Goal: Task Accomplishment & Management: Use online tool/utility

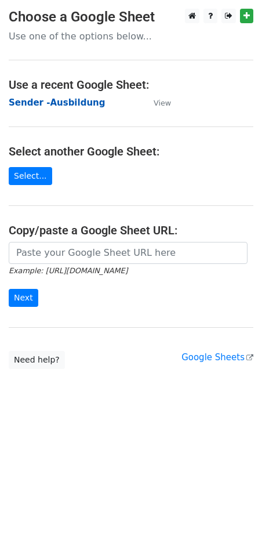
click at [46, 102] on strong "Sender -Ausbildung" at bounding box center [57, 102] width 96 height 10
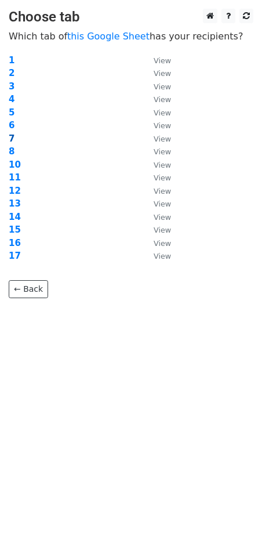
click at [10, 136] on strong "7" at bounding box center [12, 138] width 6 height 10
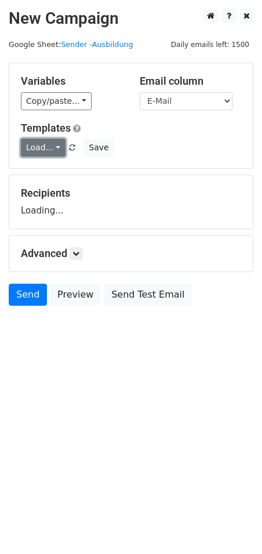
click at [50, 148] on link "Load..." at bounding box center [43, 148] width 45 height 18
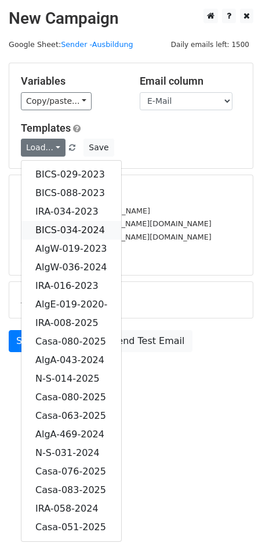
click at [63, 226] on link "BICS-034-2024" at bounding box center [71, 230] width 100 height 19
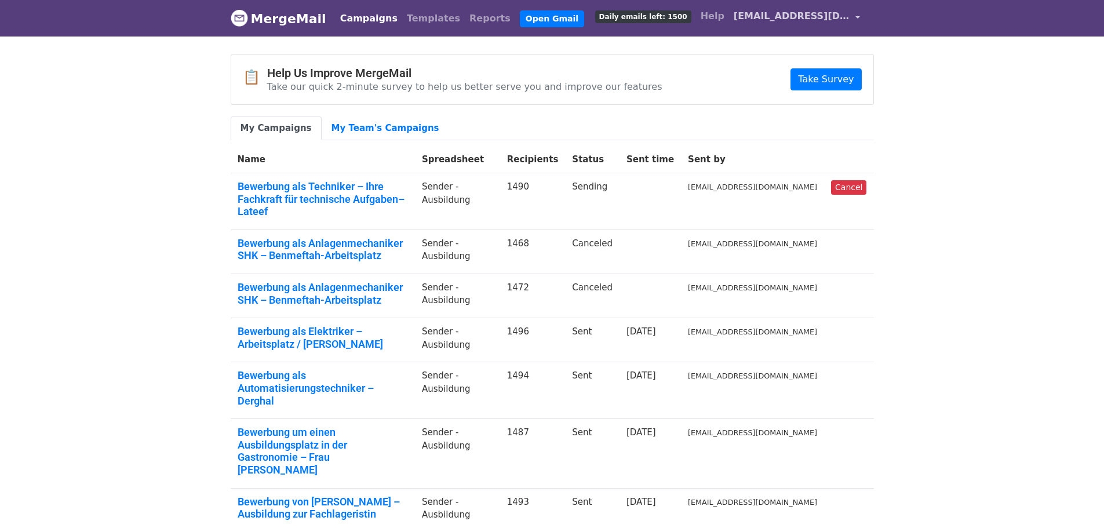
click at [829, 19] on span "[EMAIL_ADDRESS][DOMAIN_NAME]" at bounding box center [792, 16] width 116 height 14
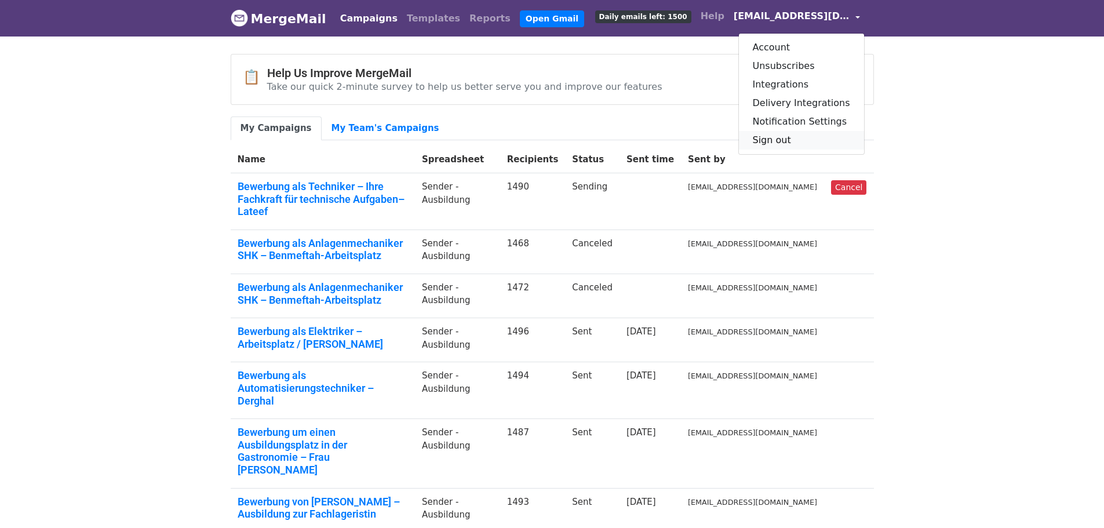
click at [779, 141] on link "Sign out" at bounding box center [801, 140] width 125 height 19
